Goal: Browse casually: Explore the website without a specific task or goal

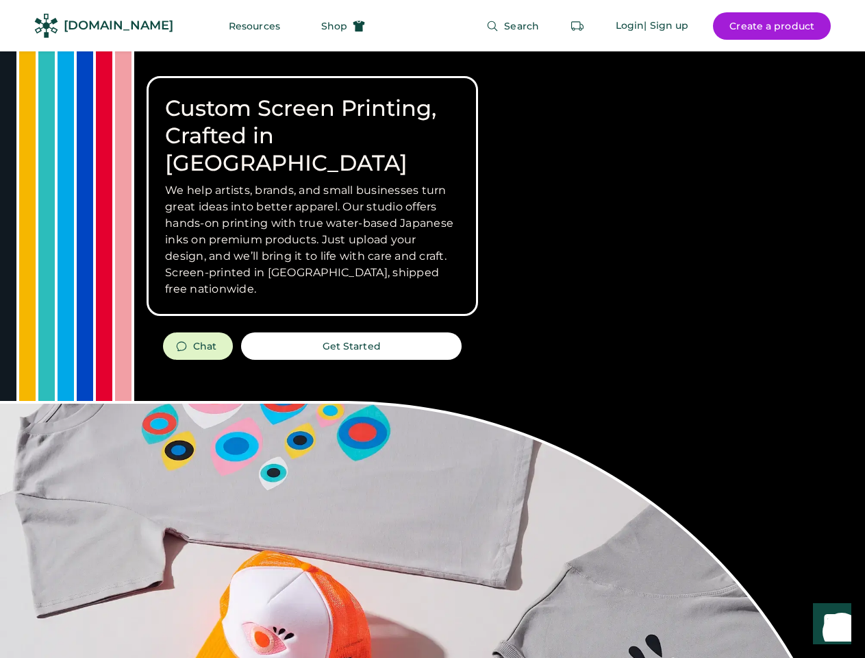
click at [432, 329] on div "Custom Screen Printing, Crafted in [GEOGRAPHIC_DATA] We help artists, brands, a…" at bounding box center [432, 486] width 865 height 870
click at [432, 354] on div "Custom Screen Printing, Crafted in [GEOGRAPHIC_DATA] We help artists, brands, a…" at bounding box center [432, 486] width 865 height 870
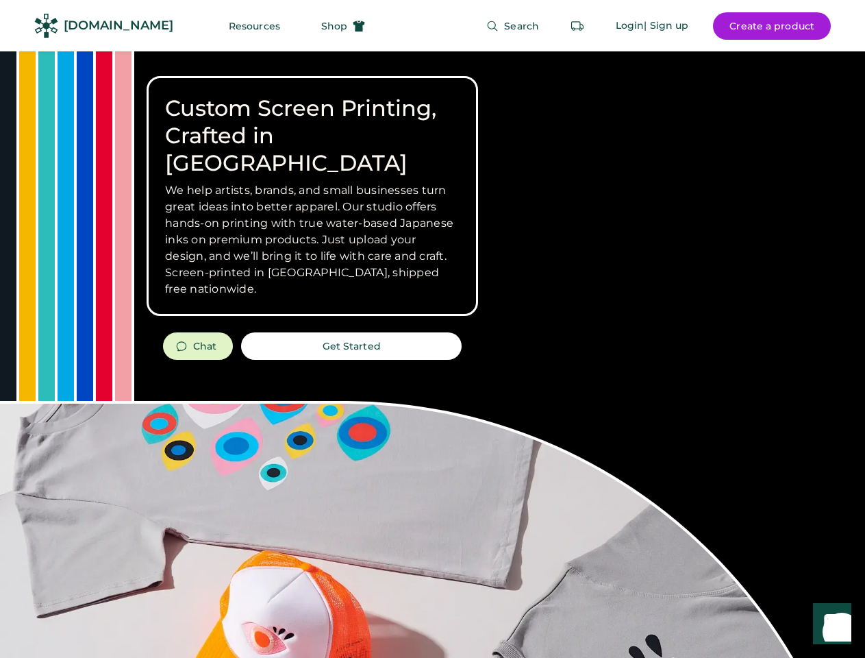
click at [432, 354] on div "Custom Screen Printing, Crafted in [GEOGRAPHIC_DATA] We help artists, brands, a…" at bounding box center [432, 486] width 865 height 870
click at [312, 196] on h3 "We help artists, brands, and small businesses turn great ideas into better appa…" at bounding box center [312, 239] width 295 height 115
click at [312, 182] on h3 "We help artists, brands, and small businesses turn great ideas into better appa…" at bounding box center [312, 239] width 295 height 115
click at [312, 122] on h1 "Custom Screen Printing, Crafted in [GEOGRAPHIC_DATA]" at bounding box center [312, 136] width 295 height 82
